Goal: Transaction & Acquisition: Book appointment/travel/reservation

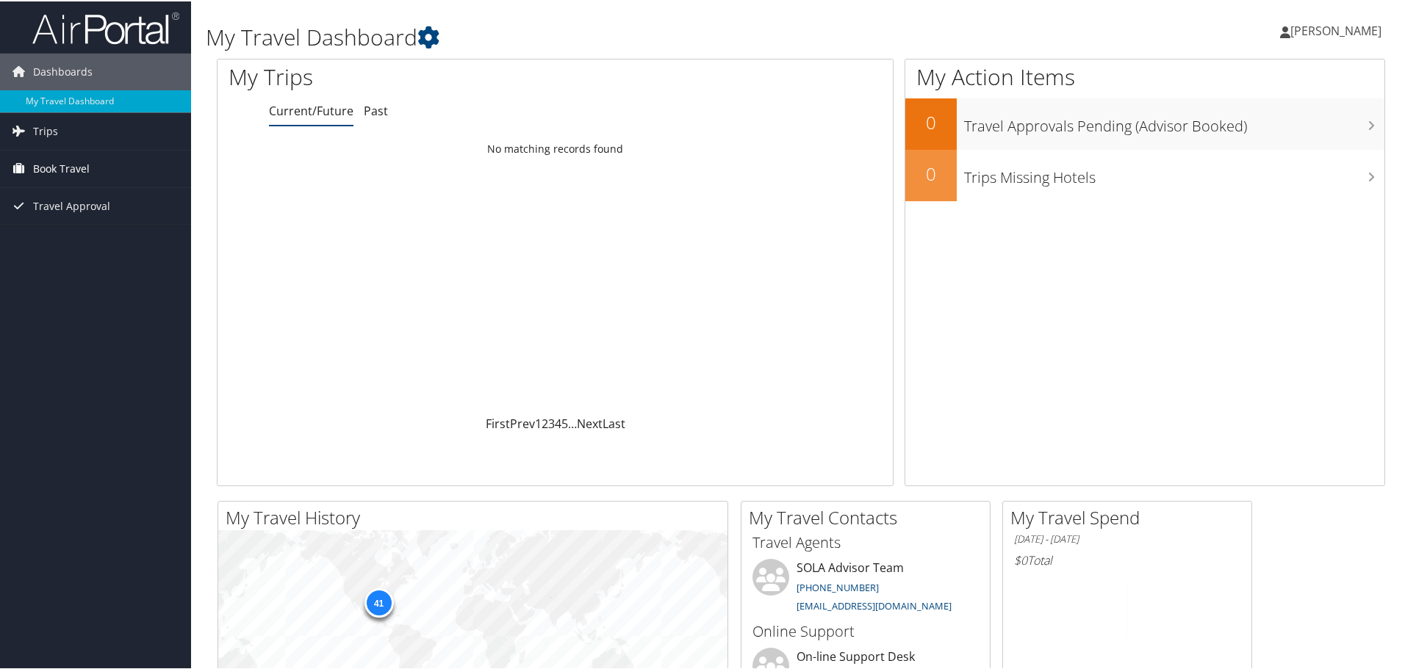
click at [69, 172] on span "Book Travel" at bounding box center [61, 167] width 57 height 37
click at [50, 218] on link "Book/Manage Online Trips" at bounding box center [95, 219] width 191 height 22
